Goal: Task Accomplishment & Management: Complete application form

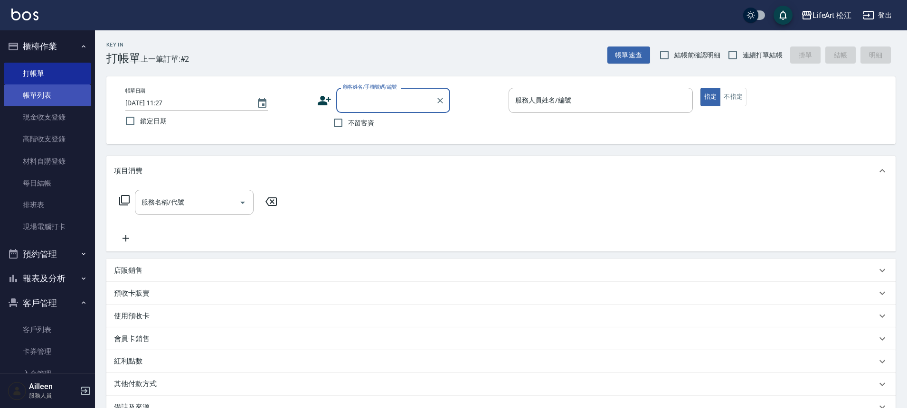
click at [67, 90] on link "帳單列表" at bounding box center [47, 95] width 87 height 22
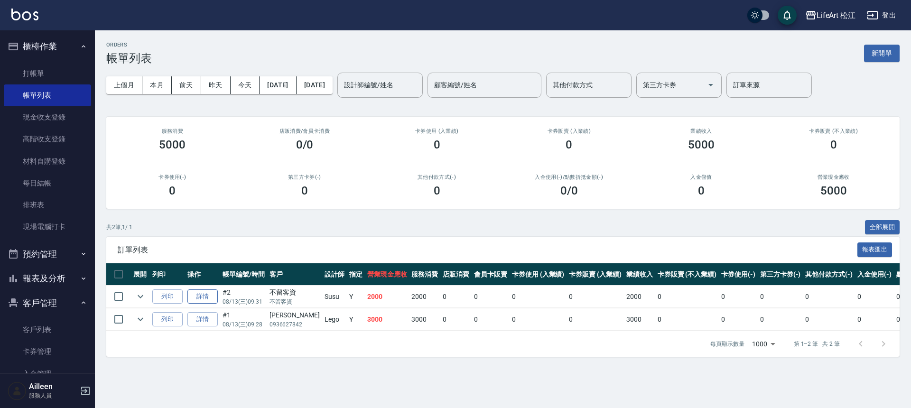
click at [209, 300] on link "詳情" at bounding box center [202, 297] width 30 height 15
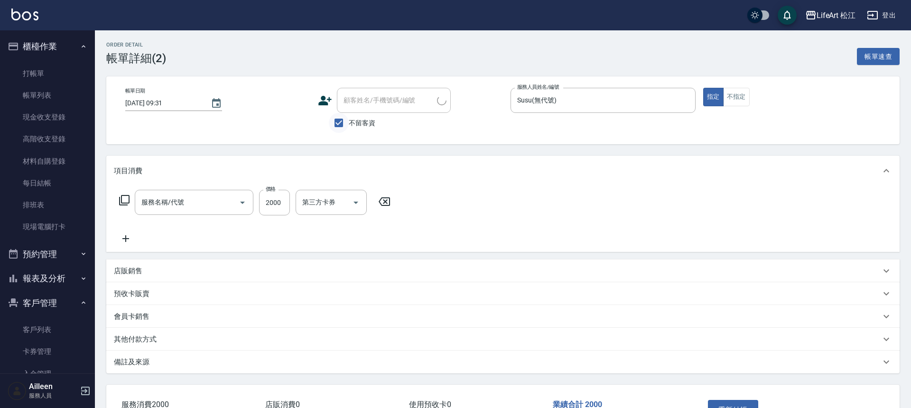
type input "[DATE] 09:31"
checkbox input "true"
type input "Susu(無代號)"
type input "506 縮毛矯正 (506)"
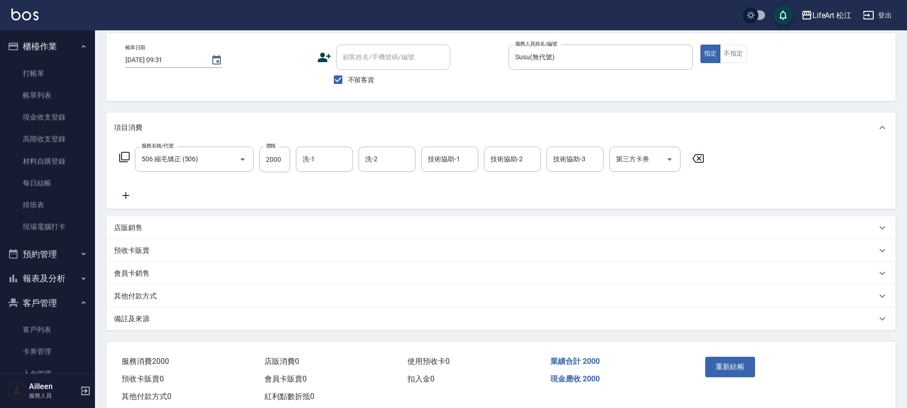
scroll to position [44, 0]
click at [197, 300] on div "其他付款方式" at bounding box center [495, 295] width 762 height 10
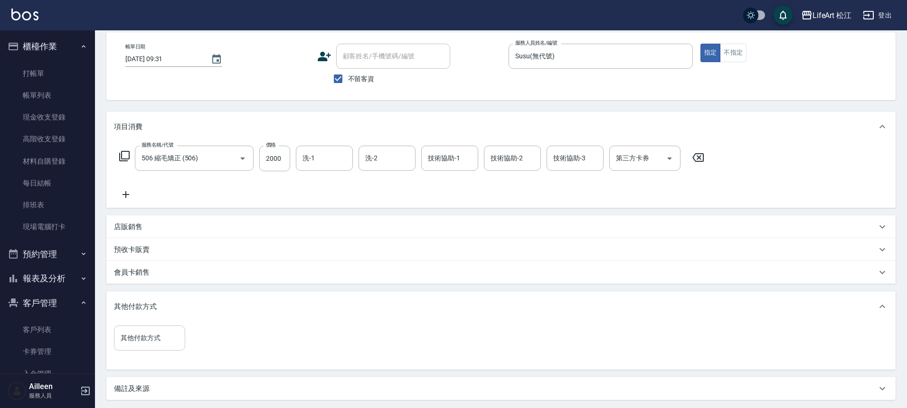
click at [169, 337] on input "其他付款方式" at bounding box center [149, 338] width 63 height 17
click at [166, 265] on span "轉帳" at bounding box center [149, 267] width 71 height 16
type input "轉帳"
click at [227, 337] on input "0" at bounding box center [226, 339] width 71 height 26
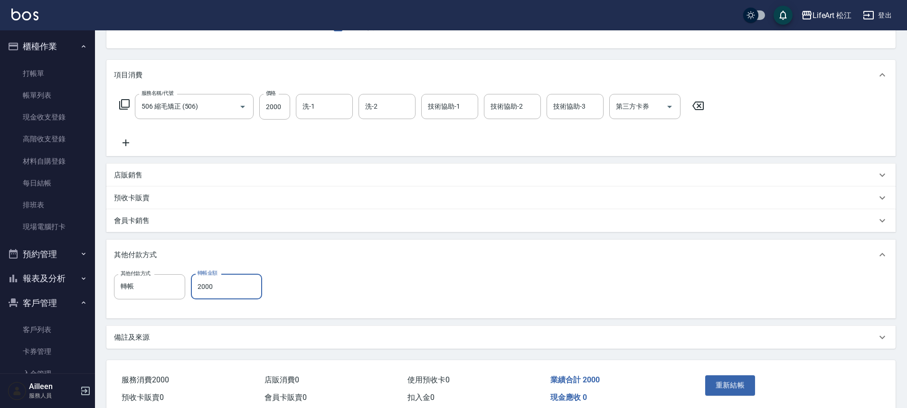
scroll to position [139, 0]
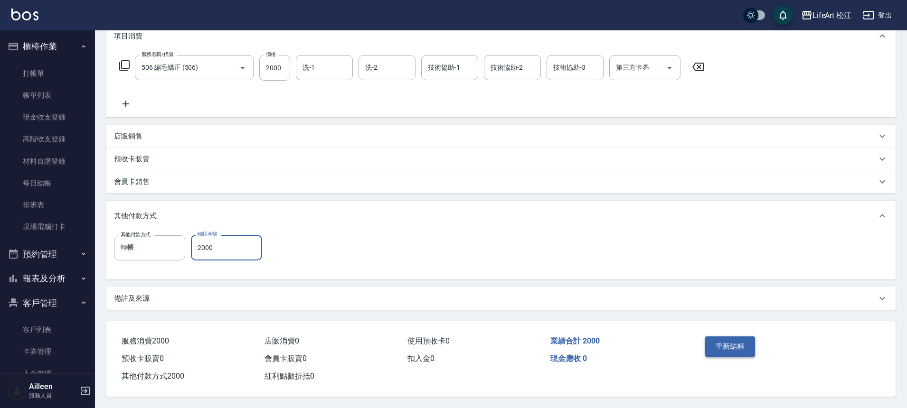
type input "2000"
click at [744, 337] on button "重新結帳" at bounding box center [730, 347] width 50 height 20
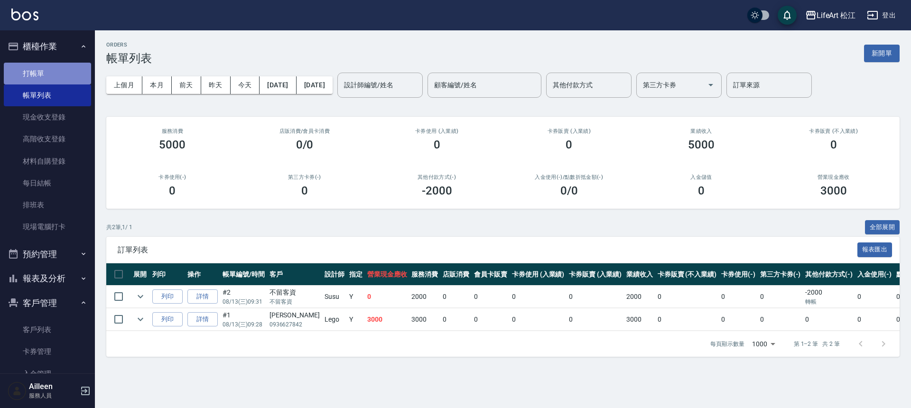
click at [62, 66] on link "打帳單" at bounding box center [47, 74] width 87 height 22
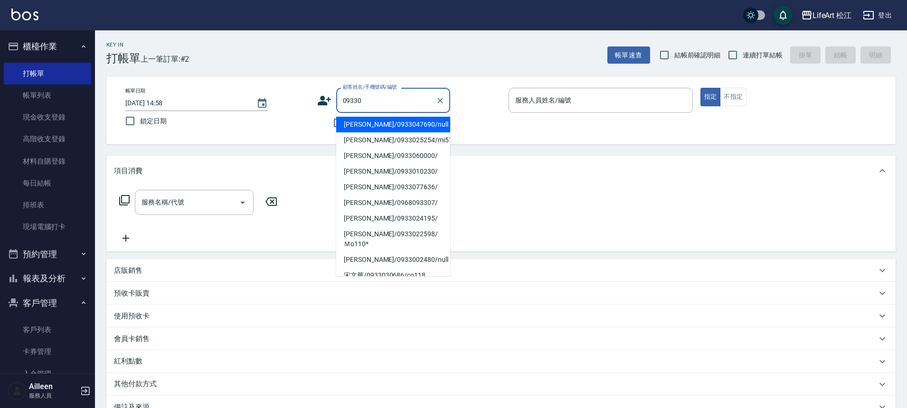
click at [373, 124] on li "[PERSON_NAME]/0933047690/null" at bounding box center [393, 125] width 114 height 16
type input "[PERSON_NAME]/0933047690/null"
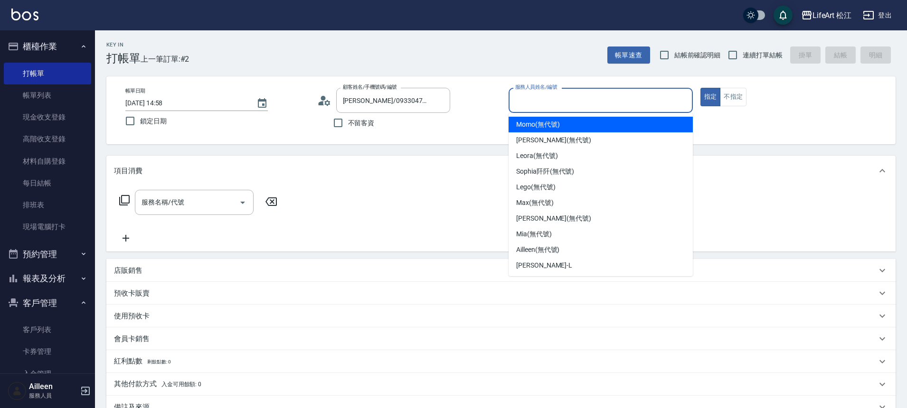
drag, startPoint x: 523, startPoint y: 99, endPoint x: 528, endPoint y: 94, distance: 7.1
click at [525, 97] on input "服務人員姓名/編號" at bounding box center [601, 100] width 176 height 17
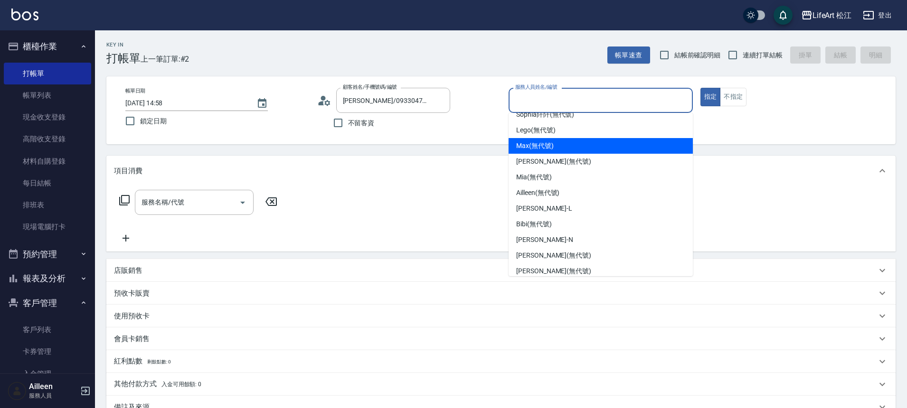
scroll to position [60, 0]
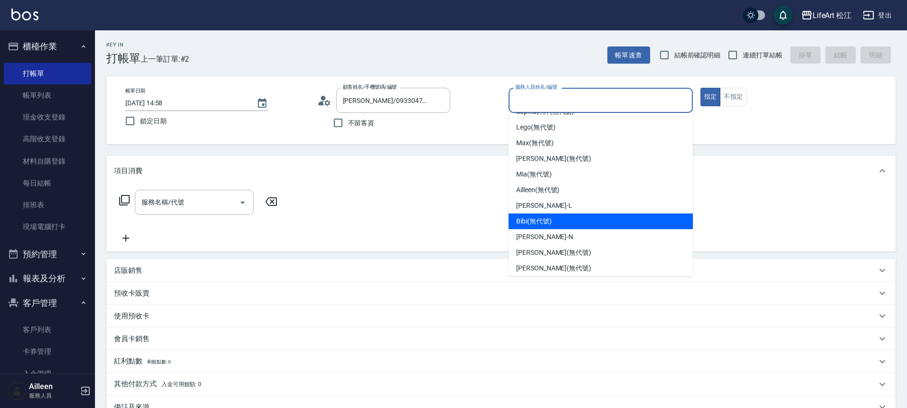
click at [577, 223] on div "Bibi (無代號)" at bounding box center [600, 222] width 184 height 16
type input "Bibi(無代號)"
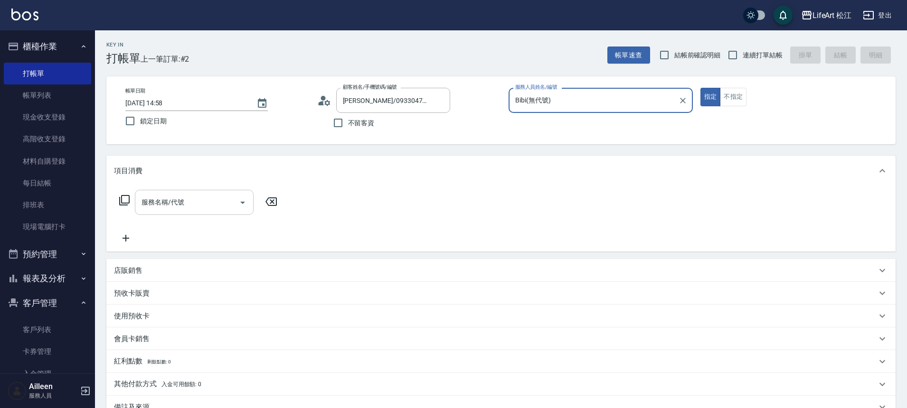
click at [191, 202] on input "服務名稱/代號" at bounding box center [187, 202] width 96 height 17
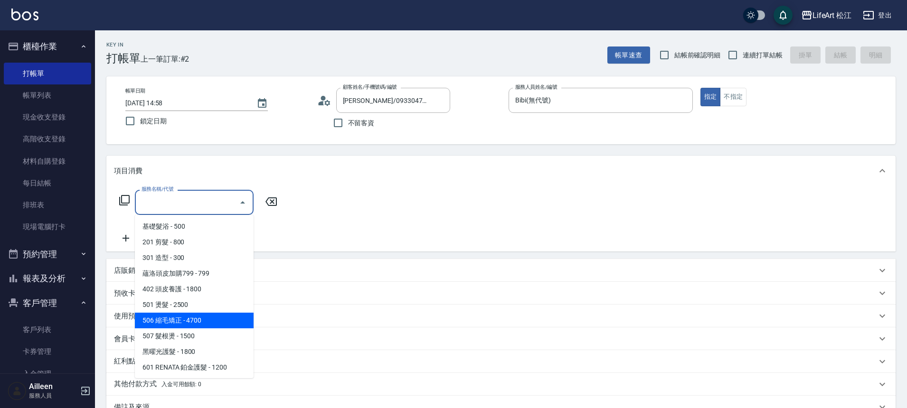
click at [198, 323] on span "506 縮毛矯正 - 4700" at bounding box center [194, 321] width 119 height 16
type input "506 縮毛矯正 (506)"
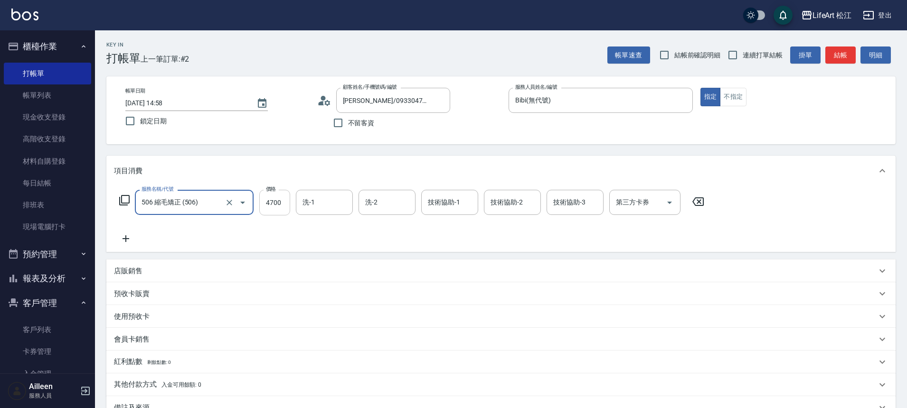
click at [283, 205] on input "4700" at bounding box center [274, 203] width 31 height 26
click at [281, 204] on input "4700" at bounding box center [274, 203] width 31 height 26
click at [281, 207] on input "4700" at bounding box center [274, 203] width 31 height 26
type input "800"
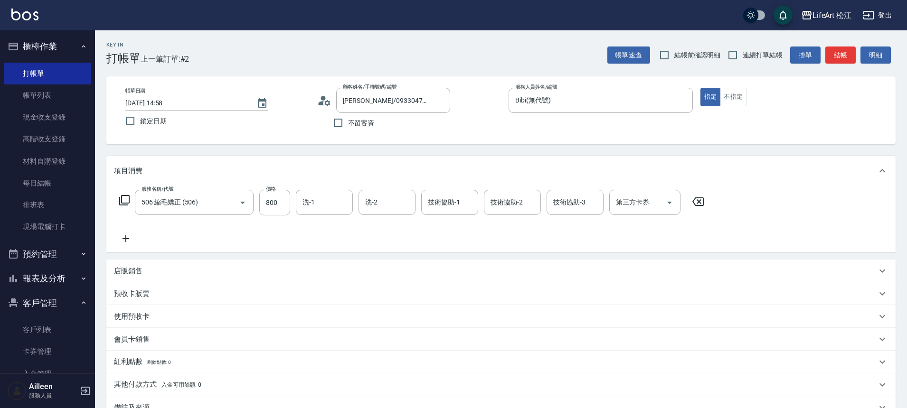
click at [135, 239] on icon at bounding box center [126, 238] width 24 height 11
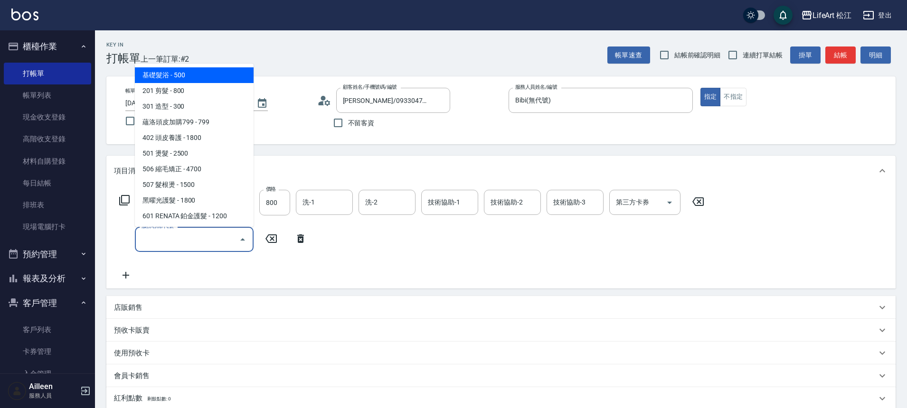
click at [167, 239] on input "服務名稱/代號" at bounding box center [187, 239] width 96 height 17
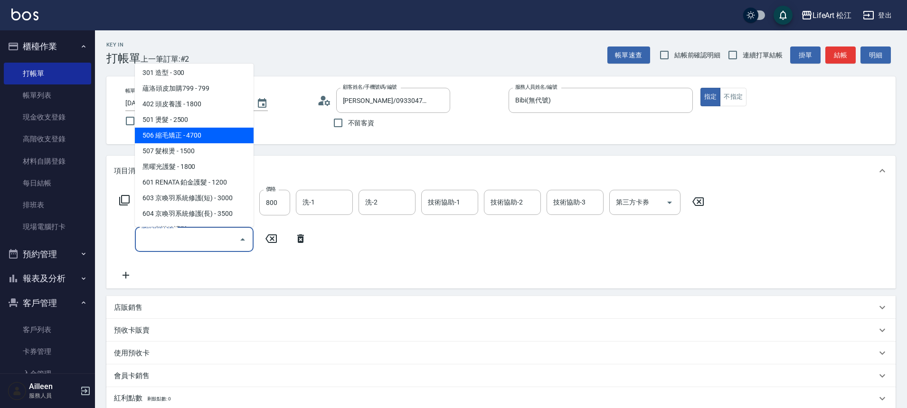
scroll to position [79, 0]
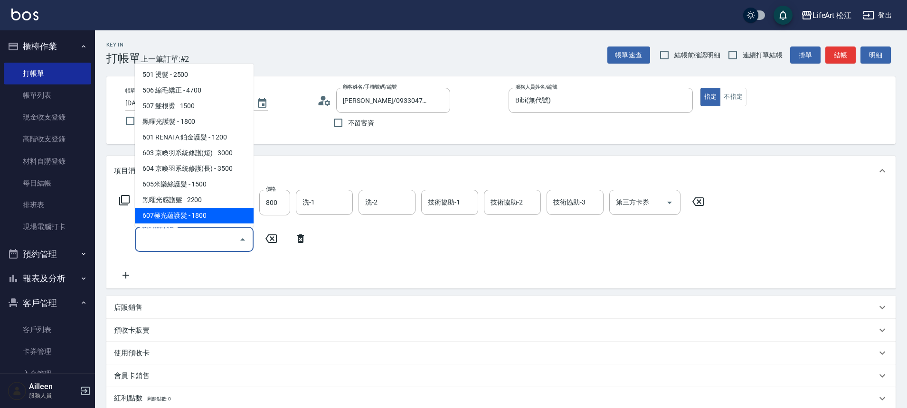
click at [193, 211] on span "607極光蘊護髮 - 1800" at bounding box center [194, 216] width 119 height 16
type input "607極光蘊護髮(607)"
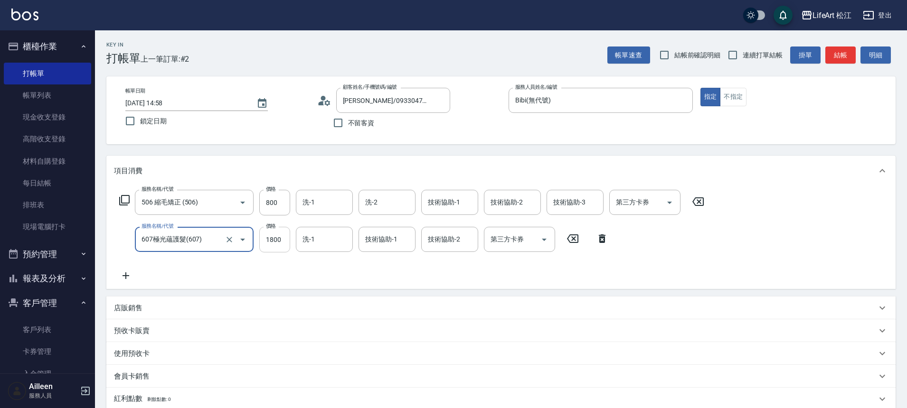
click at [281, 235] on input "1800" at bounding box center [274, 240] width 31 height 26
click at [343, 192] on div "洗-1" at bounding box center [324, 202] width 57 height 25
type input "2200"
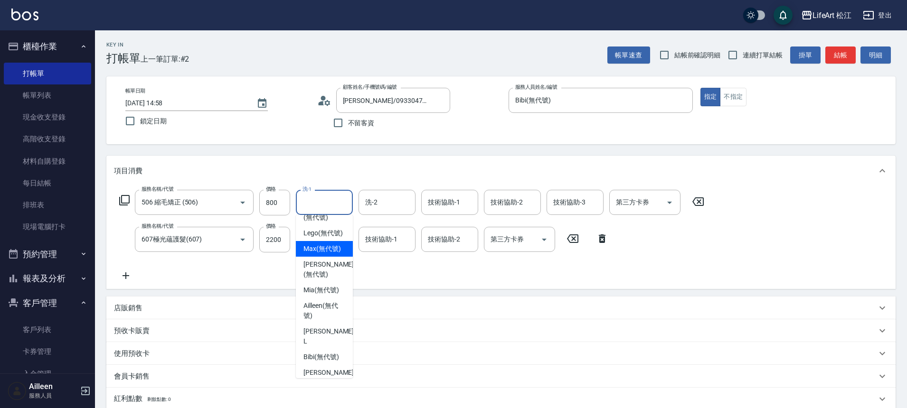
scroll to position [27, 0]
drag, startPoint x: 312, startPoint y: 246, endPoint x: 316, endPoint y: 252, distance: 6.5
click at [312, 247] on span "Leora (無代號)" at bounding box center [324, 251] width 42 height 10
type input "Leora(無代號)"
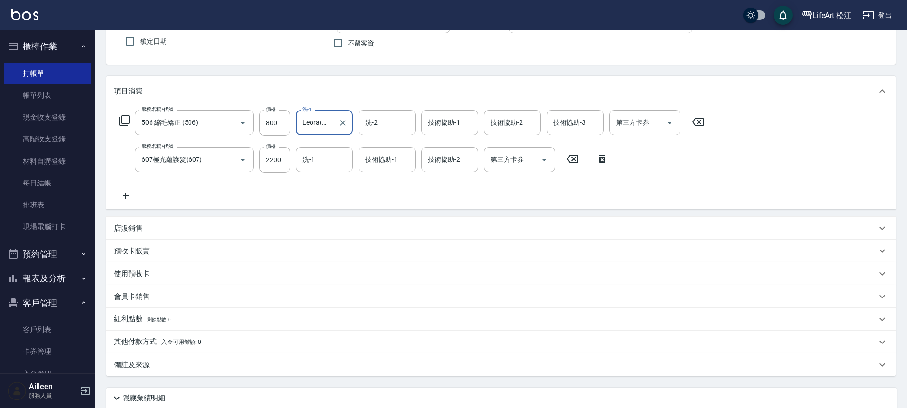
scroll to position [155, 0]
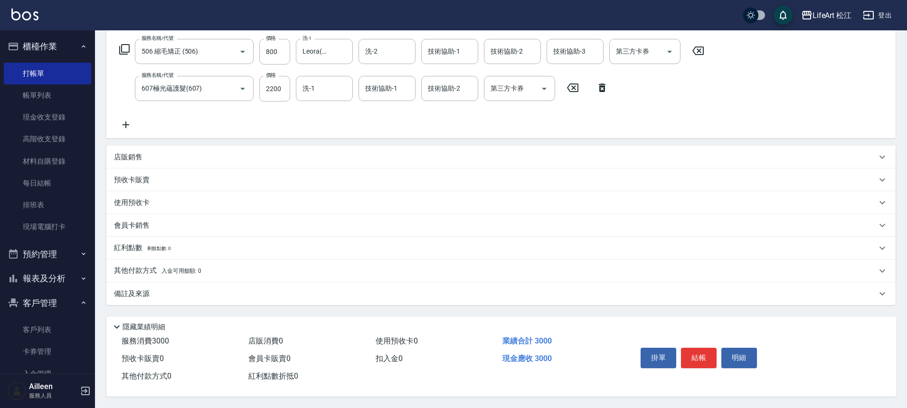
click at [208, 266] on div "其他付款方式 入金可用餘額: 0" at bounding box center [495, 271] width 762 height 10
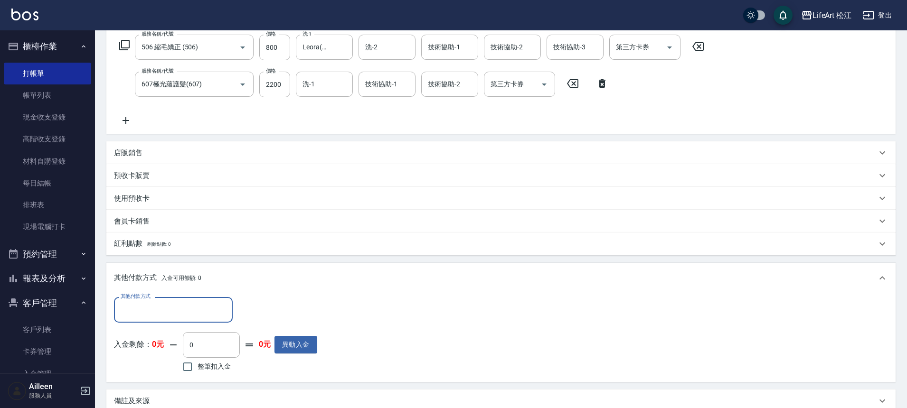
scroll to position [0, 0]
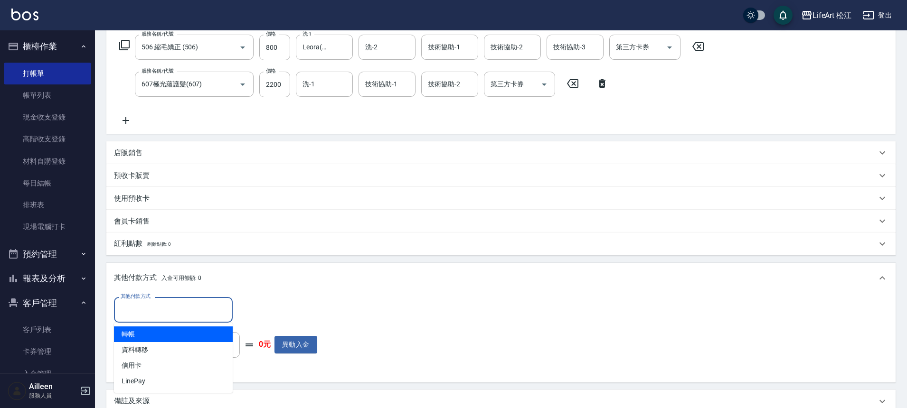
click at [173, 315] on input "其他付款方式" at bounding box center [173, 309] width 110 height 17
click at [172, 333] on span "轉帳" at bounding box center [173, 335] width 119 height 16
type input "轉帳"
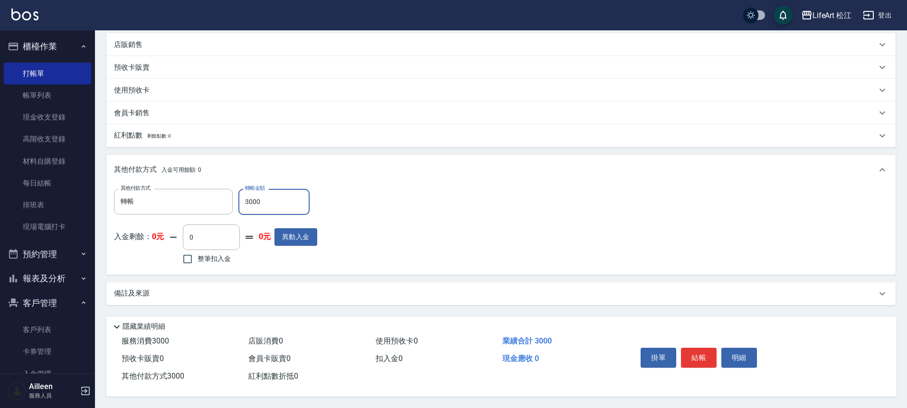
scroll to position [268, 0]
type input "3000"
click at [695, 356] on button "結帳" at bounding box center [699, 358] width 36 height 20
